Goal: Transaction & Acquisition: Download file/media

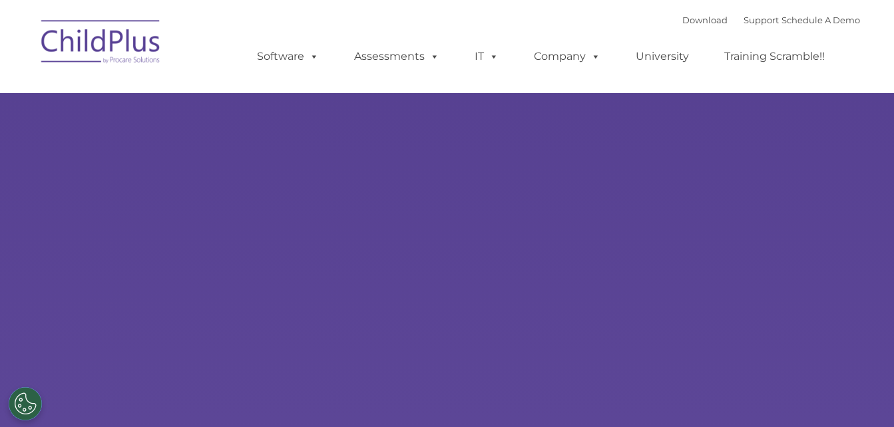
select select "MEDIUM"
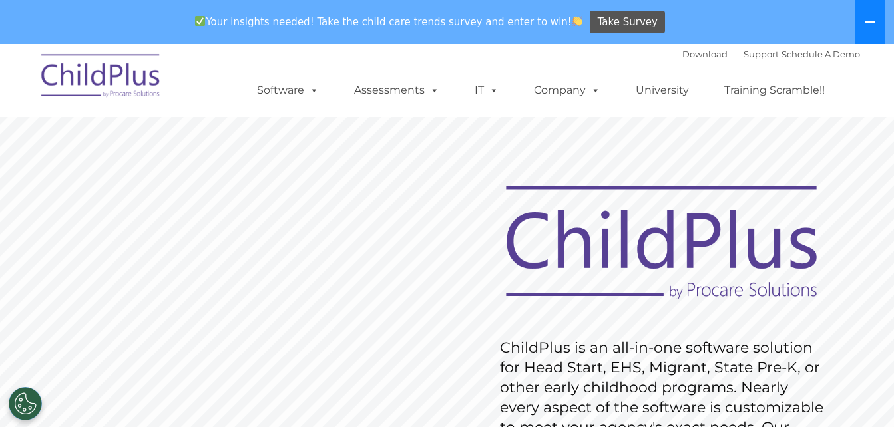
click at [869, 15] on button at bounding box center [869, 22] width 31 height 44
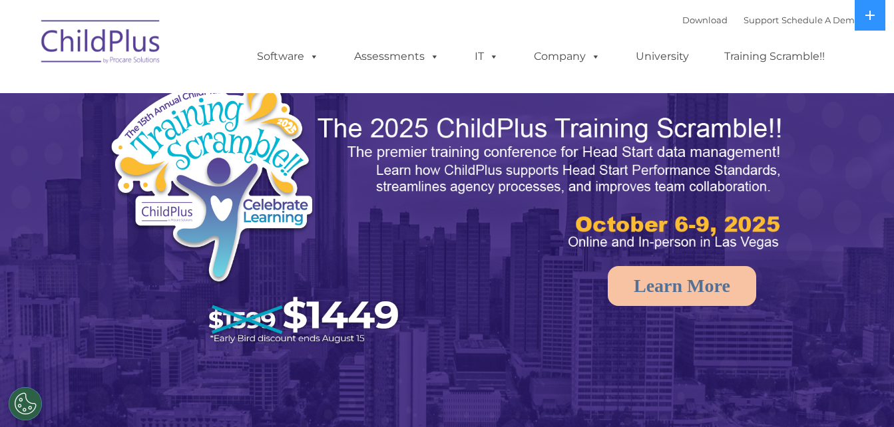
select select "MEDIUM"
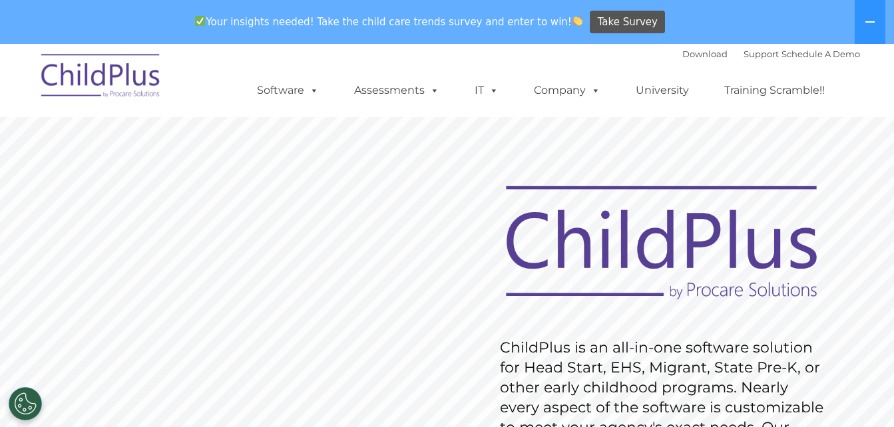
click at [445, 198] on rs-slide "Request Pricing ChildPlus is an all-in-one software solution for Head Start, EH…" at bounding box center [447, 389] width 894 height 599
click at [105, 70] on img at bounding box center [101, 78] width 133 height 67
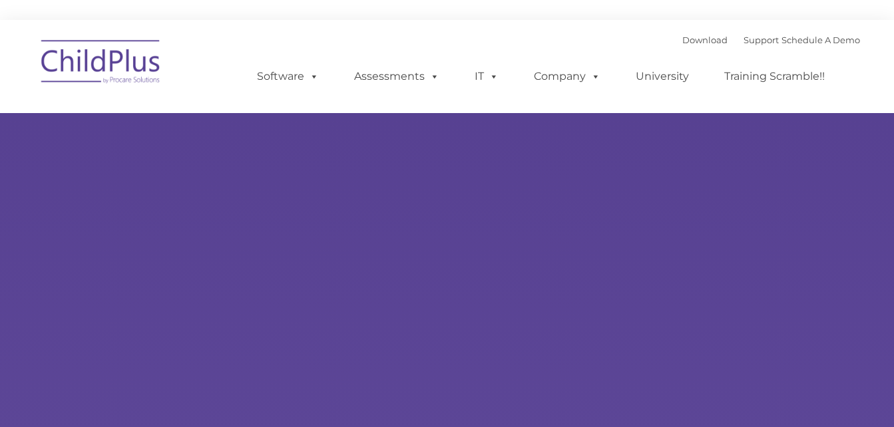
type input ""
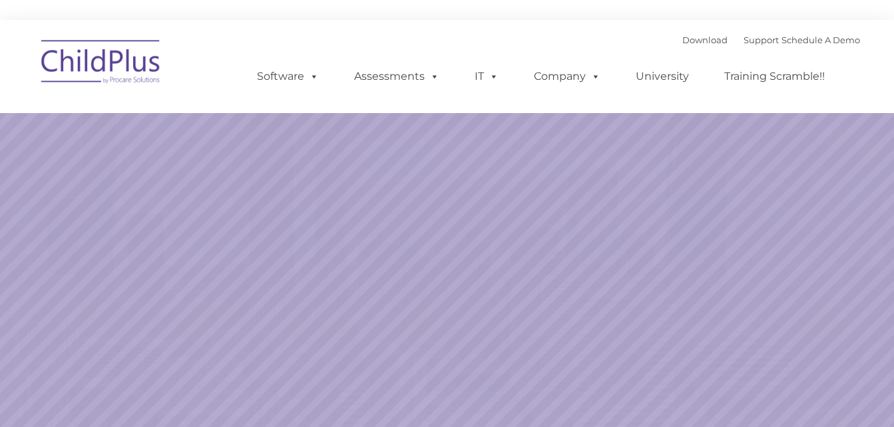
select select "MEDIUM"
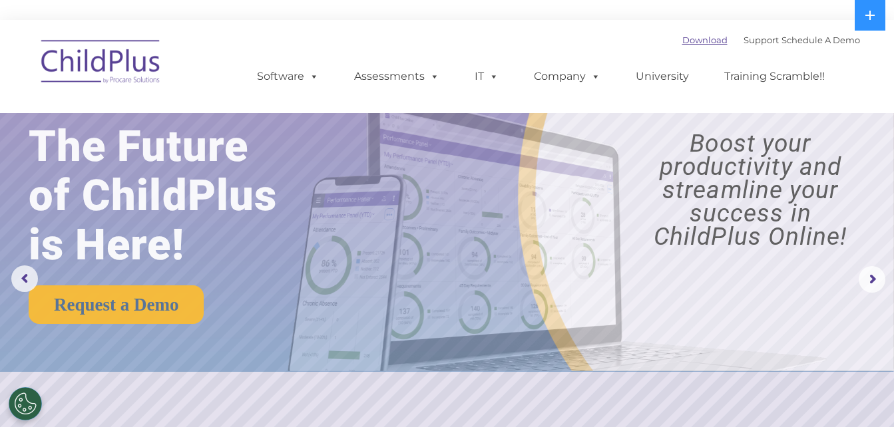
click at [685, 41] on link "Download" at bounding box center [704, 40] width 45 height 11
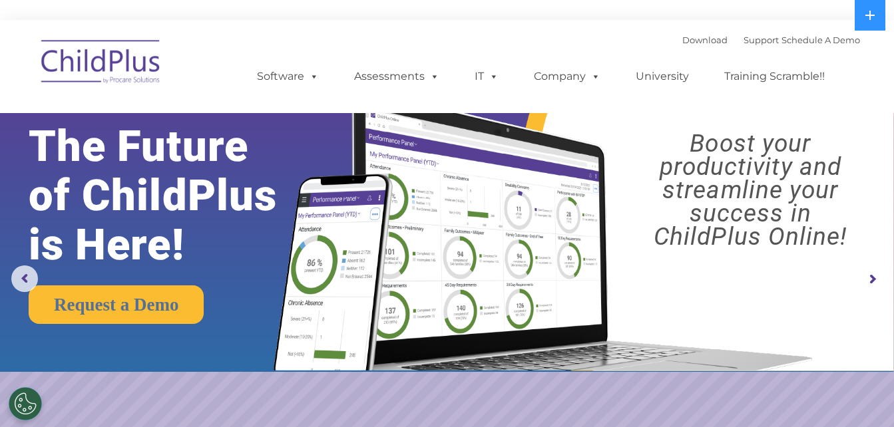
click at [91, 69] on img at bounding box center [101, 64] width 133 height 67
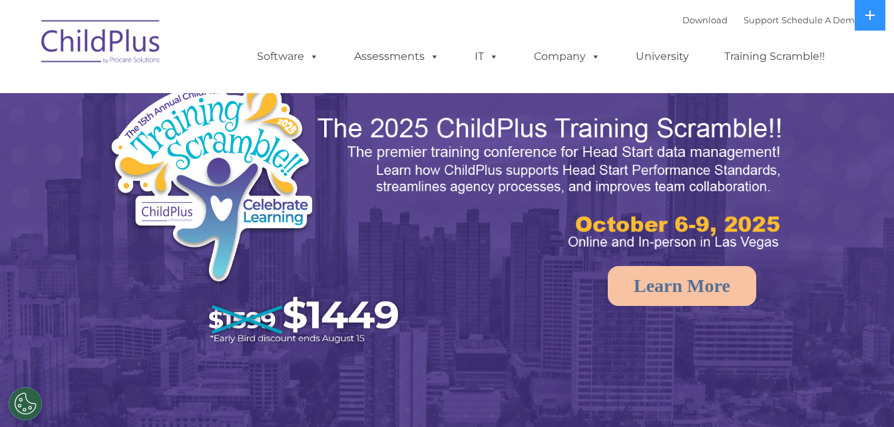
select select "MEDIUM"
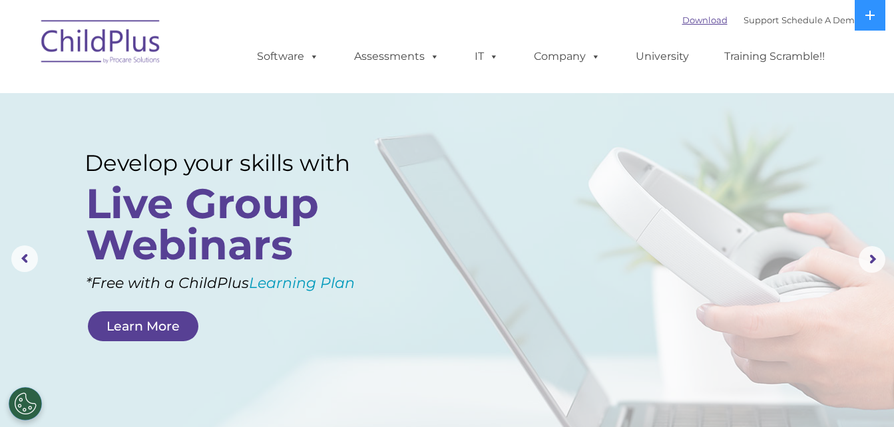
click at [689, 19] on link "Download" at bounding box center [704, 20] width 45 height 11
click at [96, 44] on img at bounding box center [101, 44] width 133 height 67
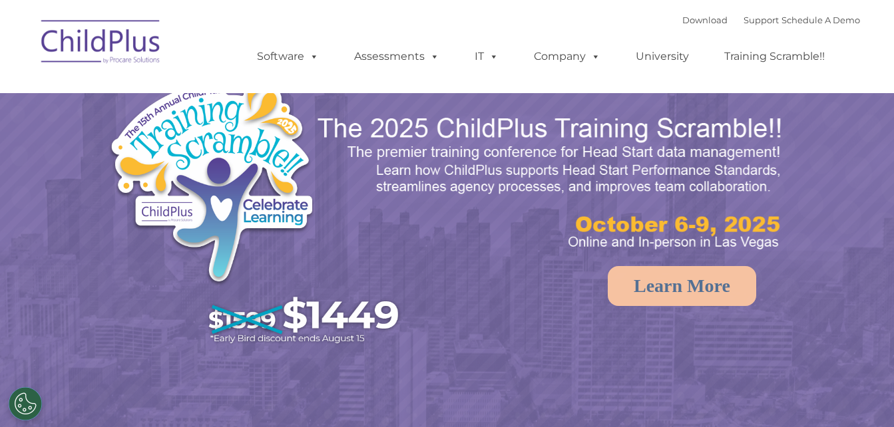
select select "MEDIUM"
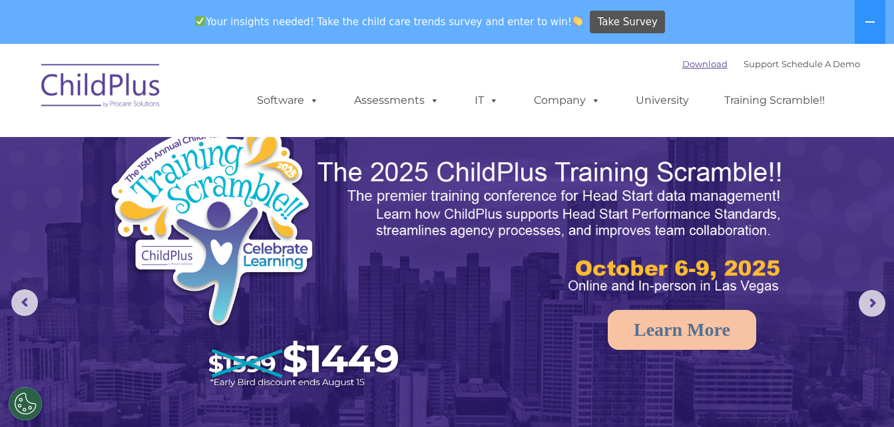
click at [687, 62] on link "Download" at bounding box center [704, 64] width 45 height 11
